Goal: Information Seeking & Learning: Learn about a topic

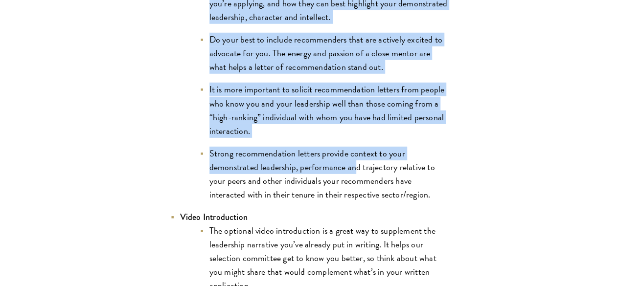
scroll to position [1450, 0]
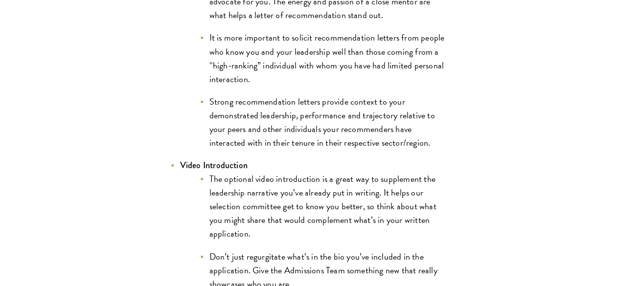
drag, startPoint x: 148, startPoint y: 59, endPoint x: 237, endPoint y: 10, distance: 101.3
click at [237, 10] on ul "Resume Tailor your resume to focus on your demonstrated leadership. This resume…" at bounding box center [309, 206] width 279 height 1571
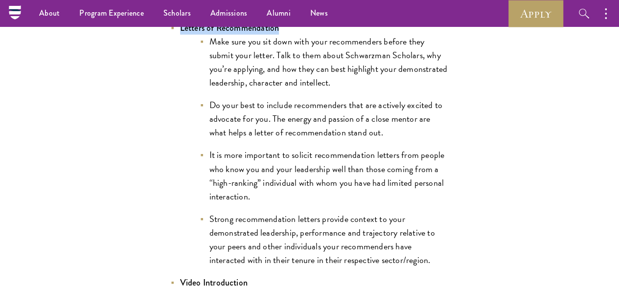
scroll to position [1332, 0]
copy ul "Lorem i dolorsitam consectet ad elitsed doeiusmo temporinc utla etdolorema aliq…"
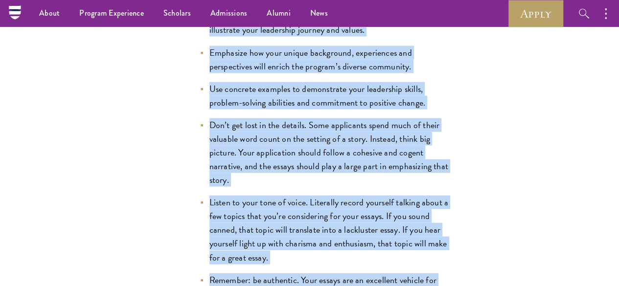
scroll to position [1029, 0]
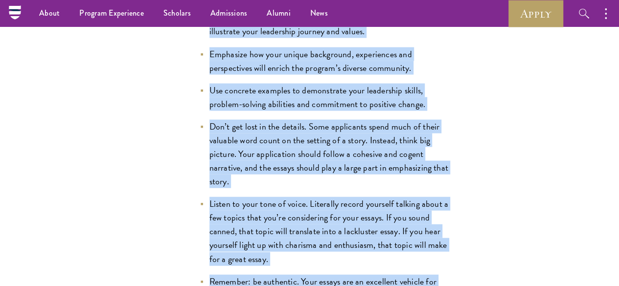
click at [356, 150] on ul "Craft a compelling narrative by sharing personal anecdotes that illustrate your…" at bounding box center [314, 163] width 269 height 305
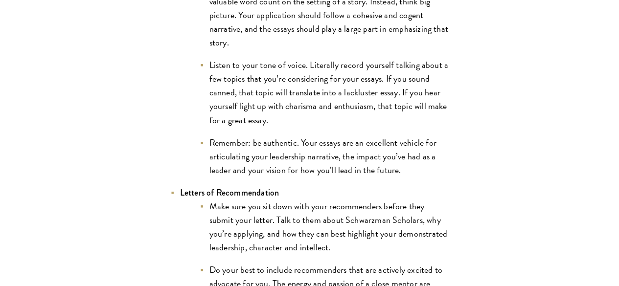
scroll to position [1172, 0]
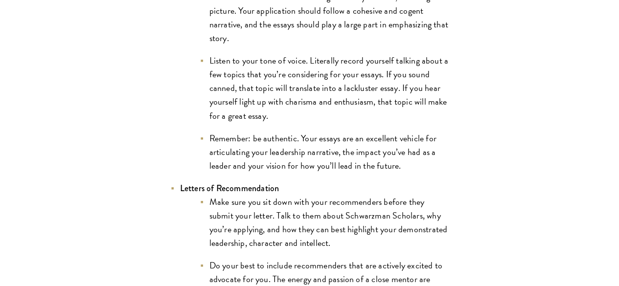
click at [234, 45] on li "Don’t get lost in the details. Some applicants spend much of their valuable wor…" at bounding box center [324, 11] width 249 height 68
click at [222, 45] on li "Don’t get lost in the details. Some applicants spend much of their valuable wor…" at bounding box center [324, 11] width 249 height 68
click at [239, 122] on li "Listen to your tone of voice. Literally record yourself talking about a few top…" at bounding box center [324, 88] width 249 height 68
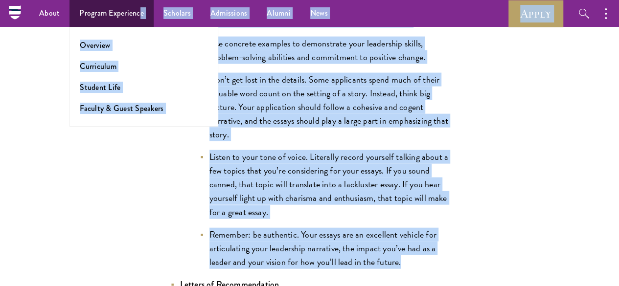
scroll to position [1075, 0]
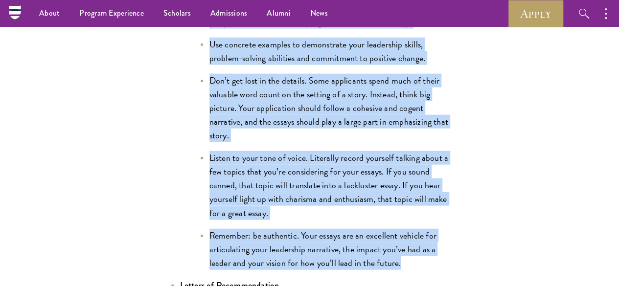
drag, startPoint x: 218, startPoint y: 230, endPoint x: 143, endPoint y: 41, distance: 203.7
click at [180, 41] on ul "Craft a compelling narrative by sharing personal anecdotes that illustrate your…" at bounding box center [314, 117] width 269 height 305
copy ul "Lorem i dolorsitam consectet ad elitsed doeiusmo temporinc utla etdolorema aliq…"
